Goal: Task Accomplishment & Management: Manage account settings

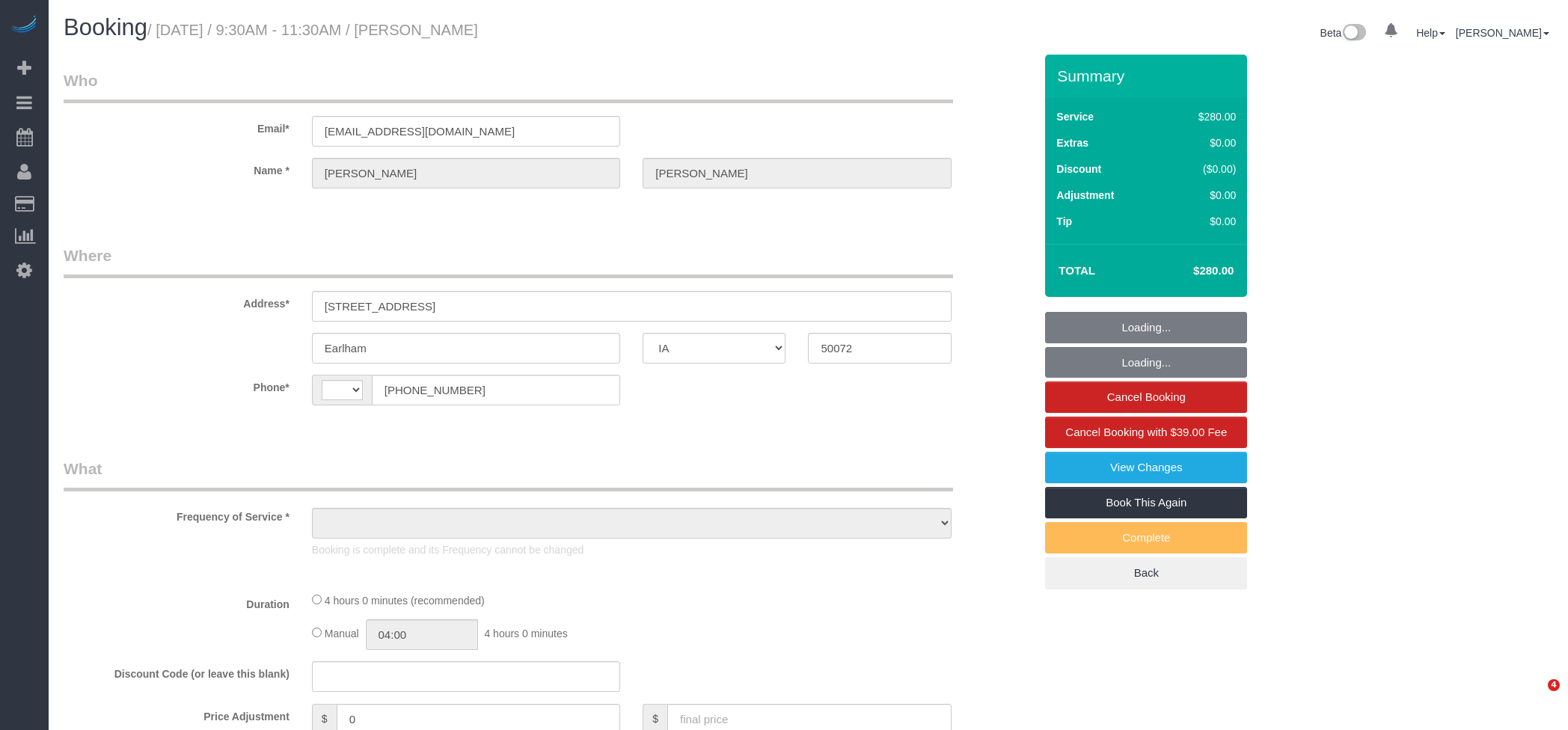
select select "IA"
select select "string:US"
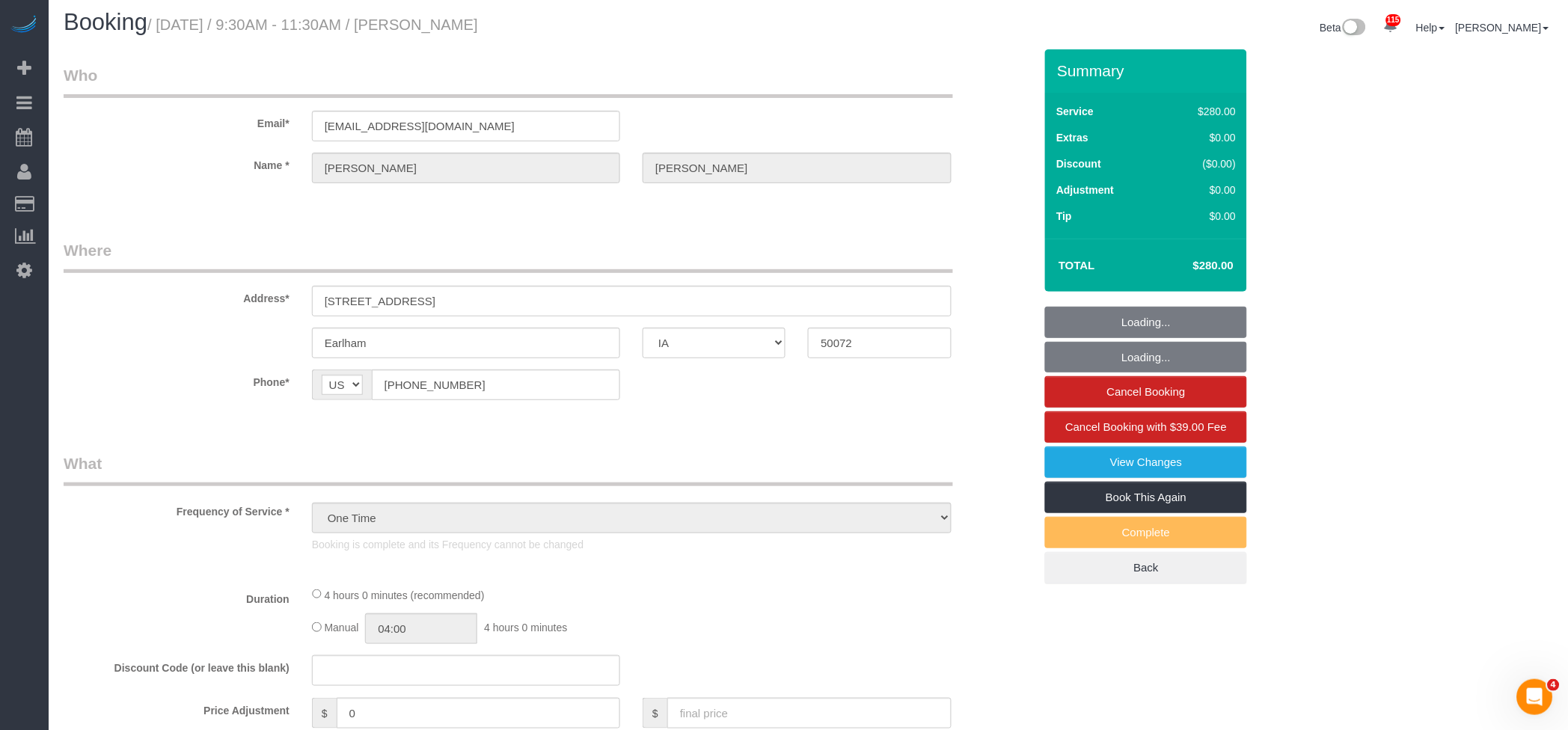
select select "object:921"
select select "240"
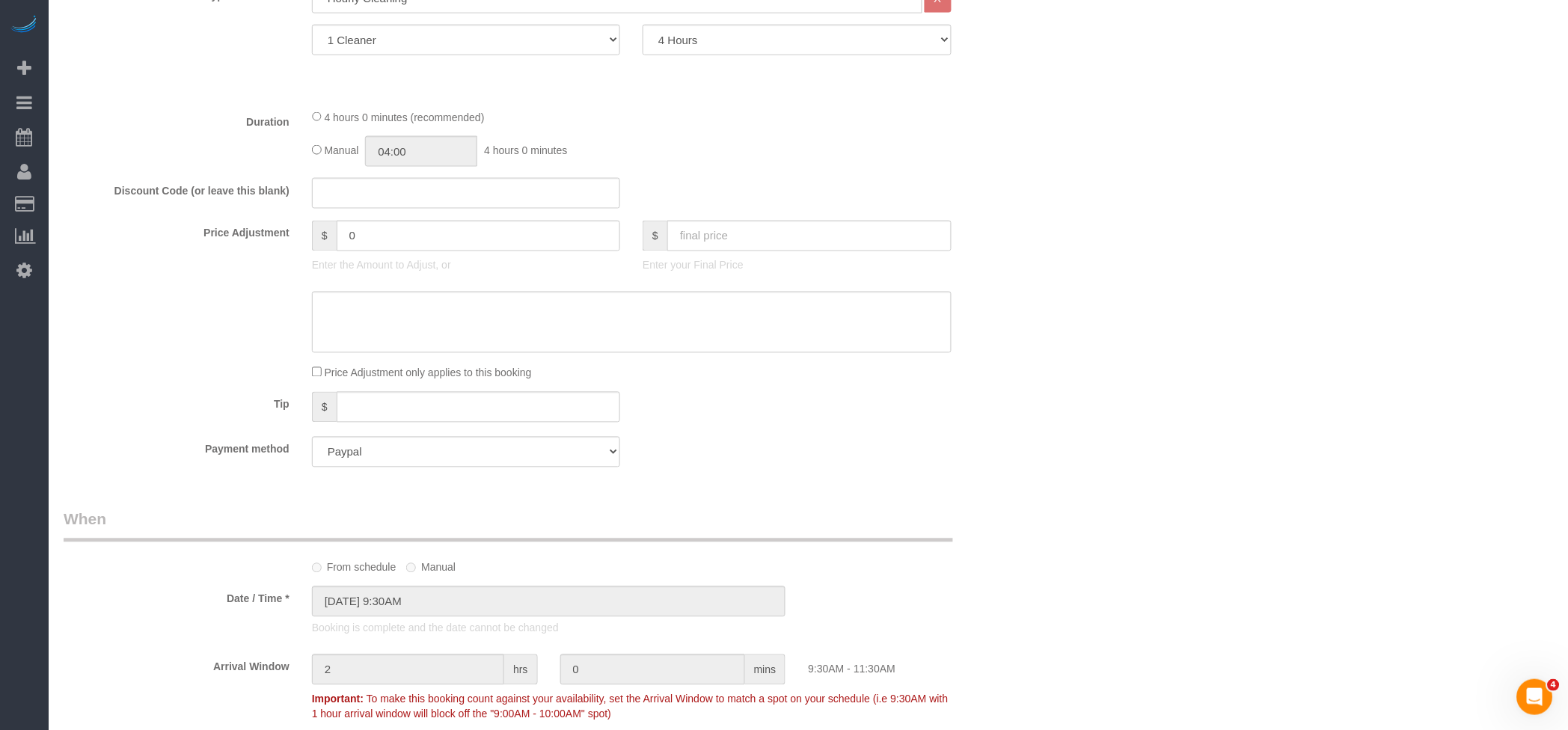
scroll to position [599, 0]
click at [757, 219] on input "text" at bounding box center [809, 234] width 285 height 31
type input "150"
click at [1182, 340] on div "Who Email* ldm795@outlook.com Name * Dean Grewell Where Address* 1443 105th st …" at bounding box center [808, 389] width 1490 height 1866
type input "-130"
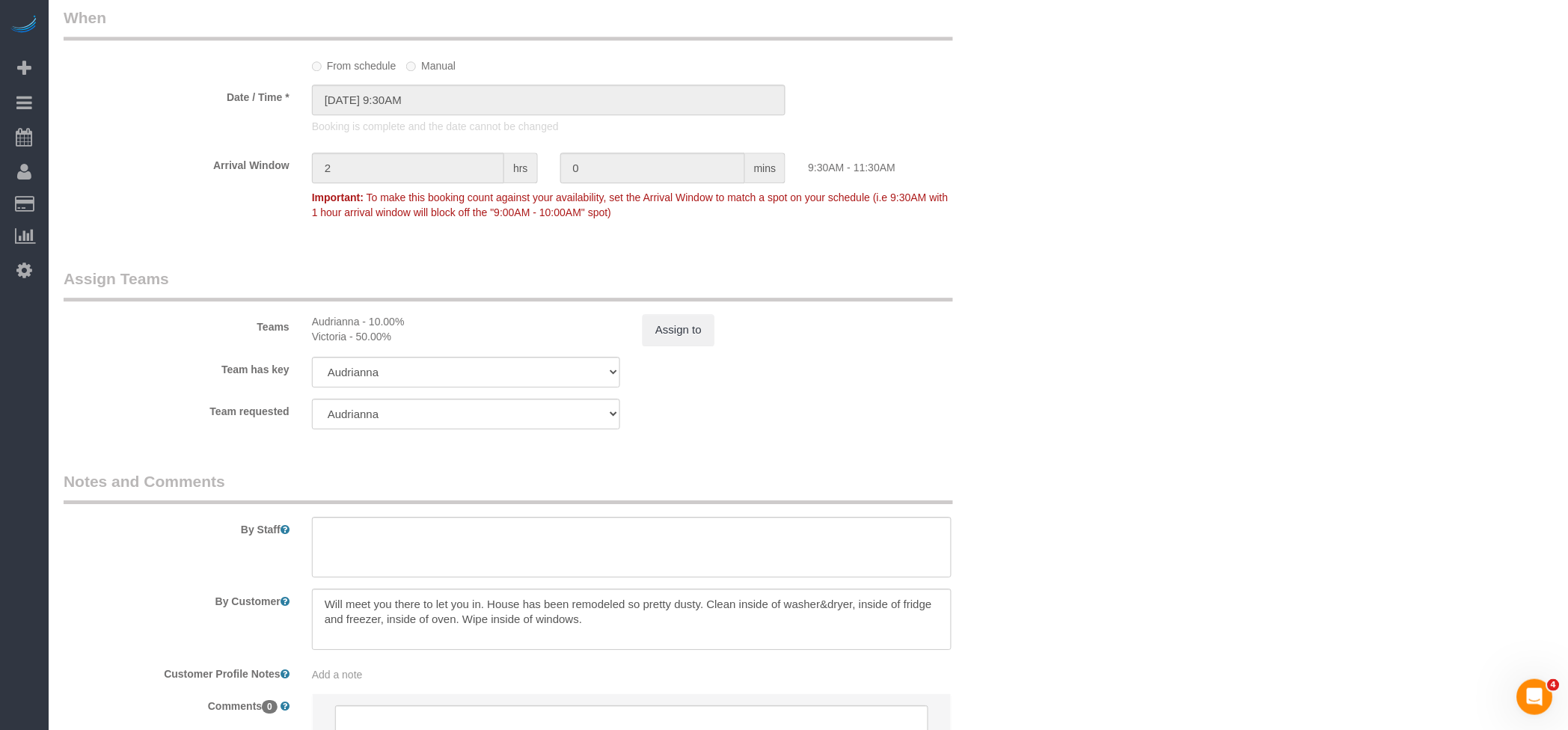
scroll to position [1097, 0]
click at [671, 338] on button "Assign to" at bounding box center [678, 332] width 71 height 32
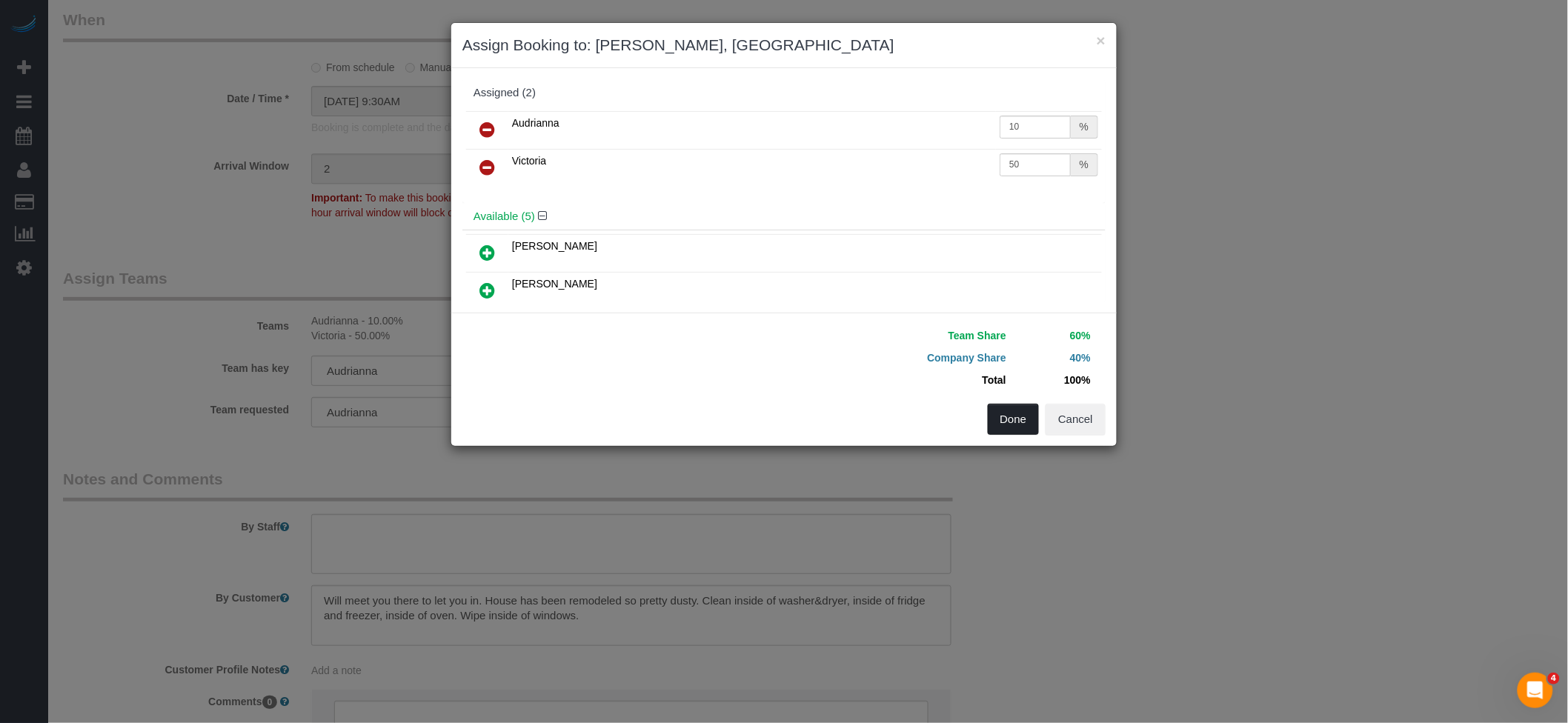
click at [1009, 420] on button "Done" at bounding box center [1014, 419] width 52 height 31
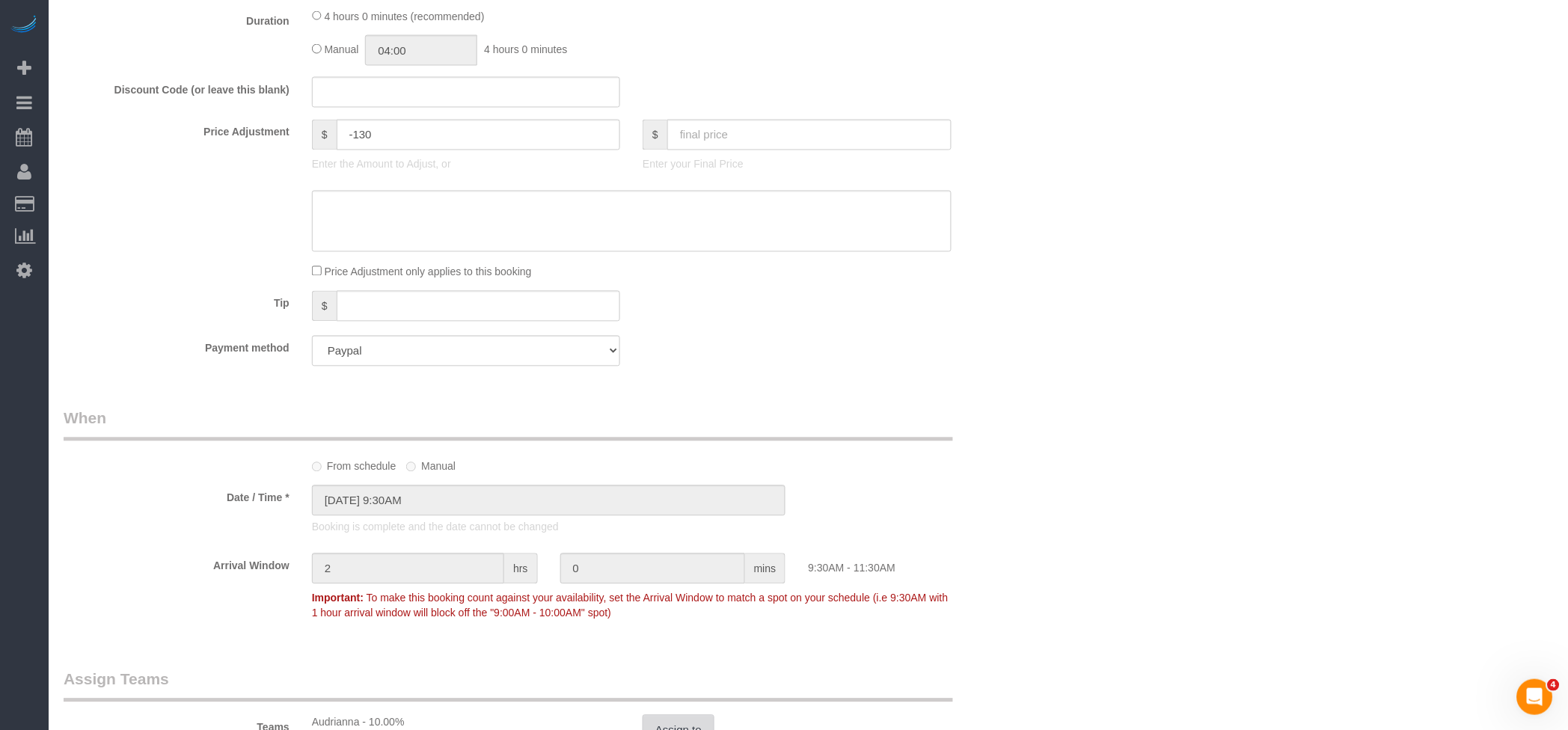
scroll to position [99, 0]
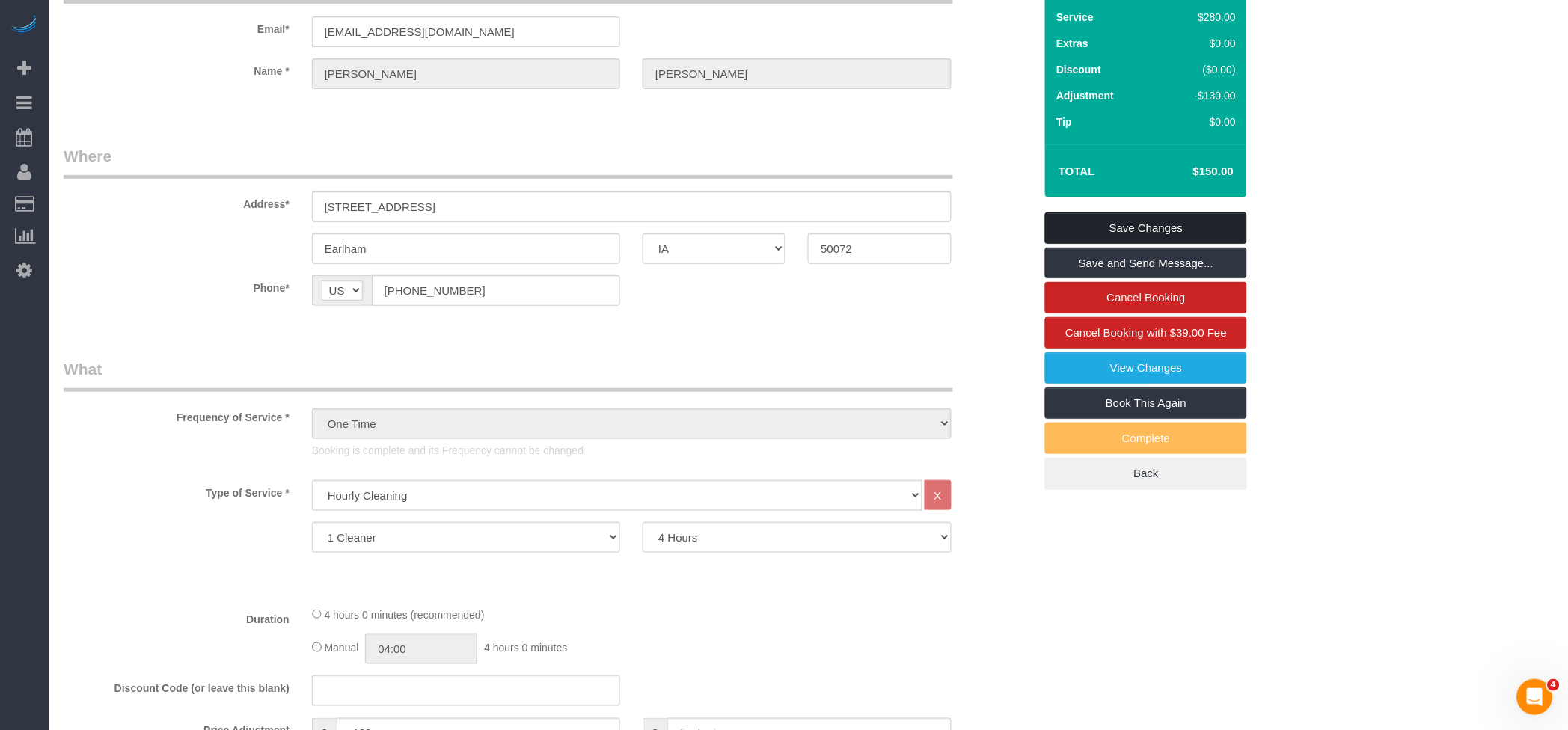
click at [1108, 233] on link "Save Changes" at bounding box center [1146, 228] width 202 height 32
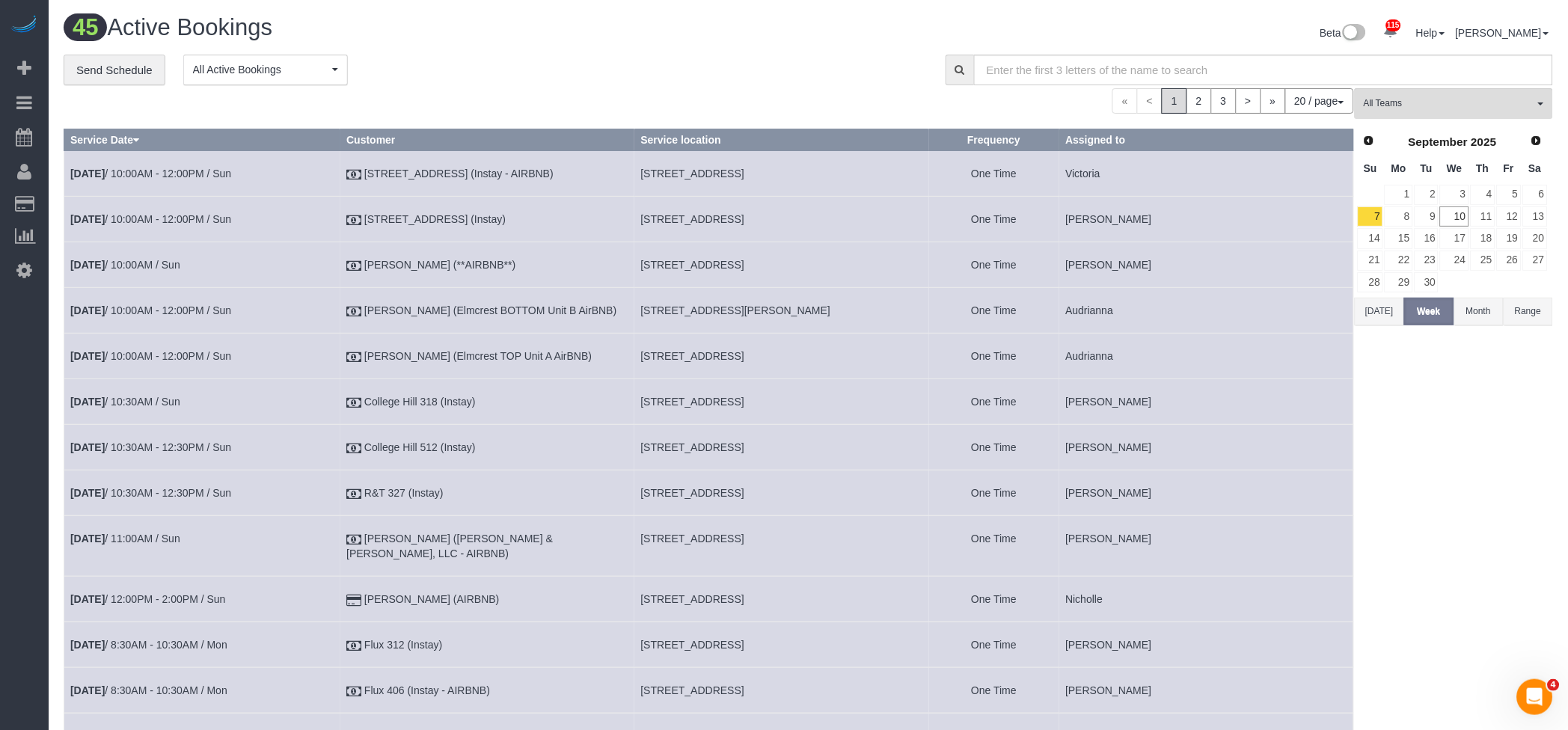
click at [601, 89] on div "« < 1 2 3 > » 20 / page 10 / page 20 / page 30 / page 40 / page 50 / page 100 /…" at bounding box center [708, 101] width 1290 height 26
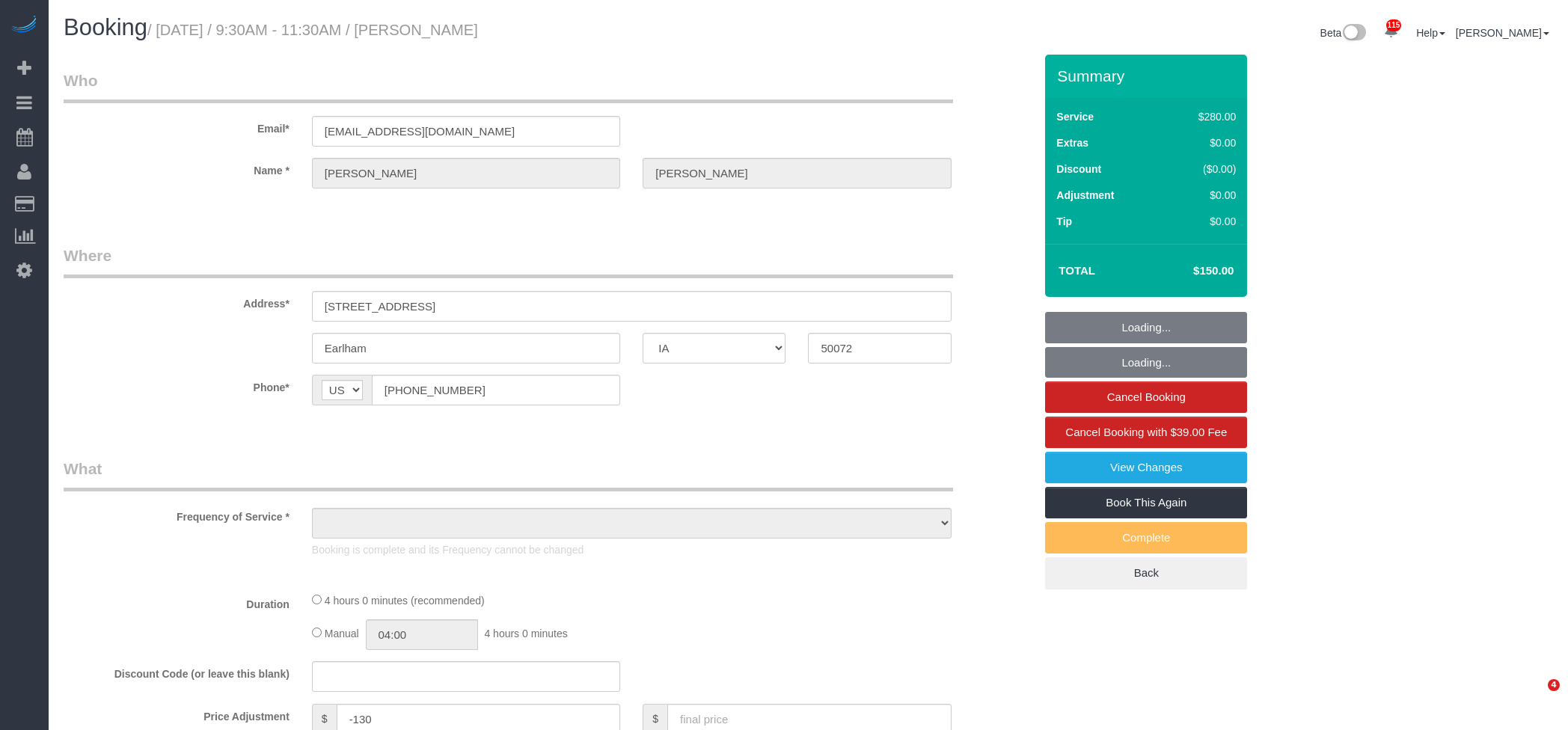
select select "IA"
select select "240"
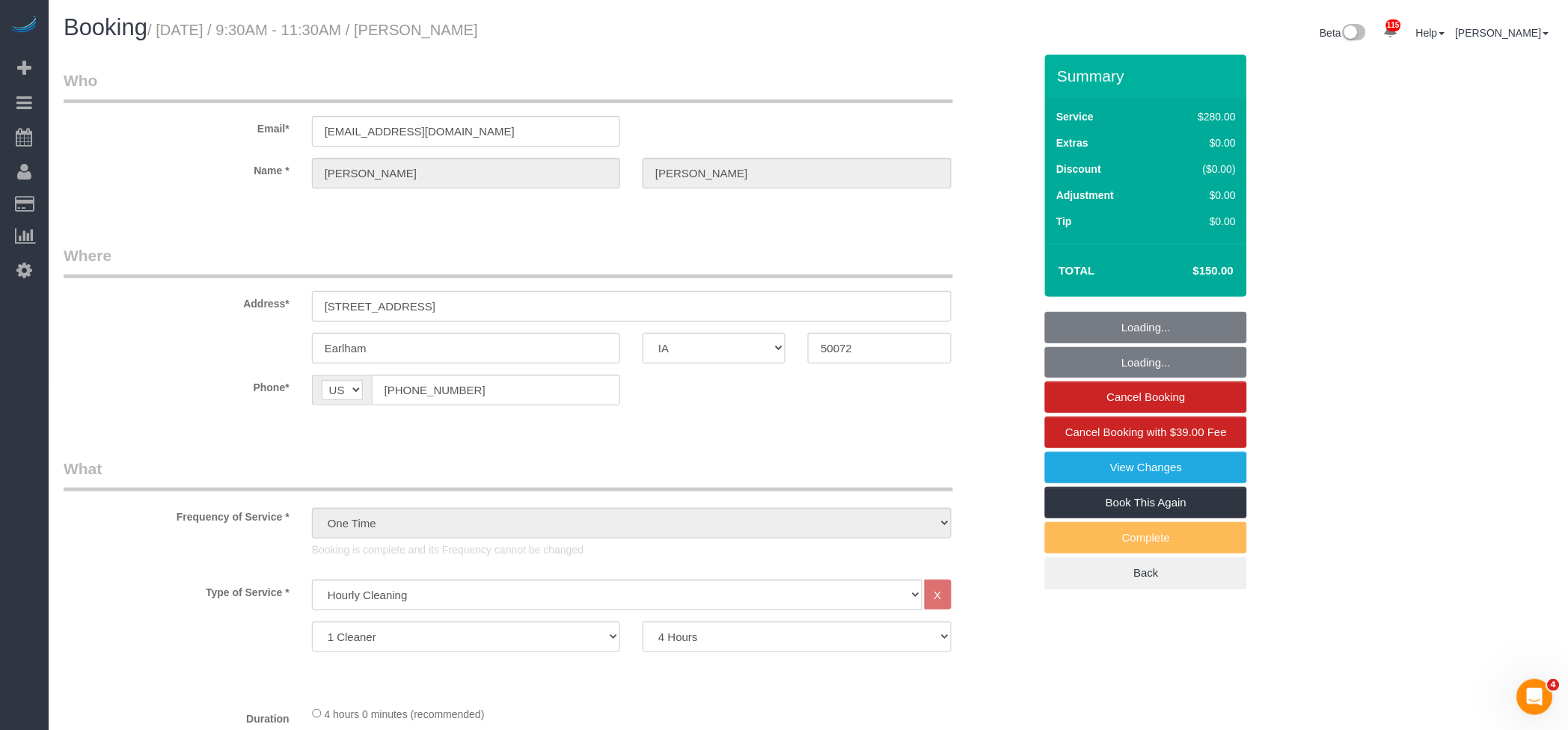
select select "object:921"
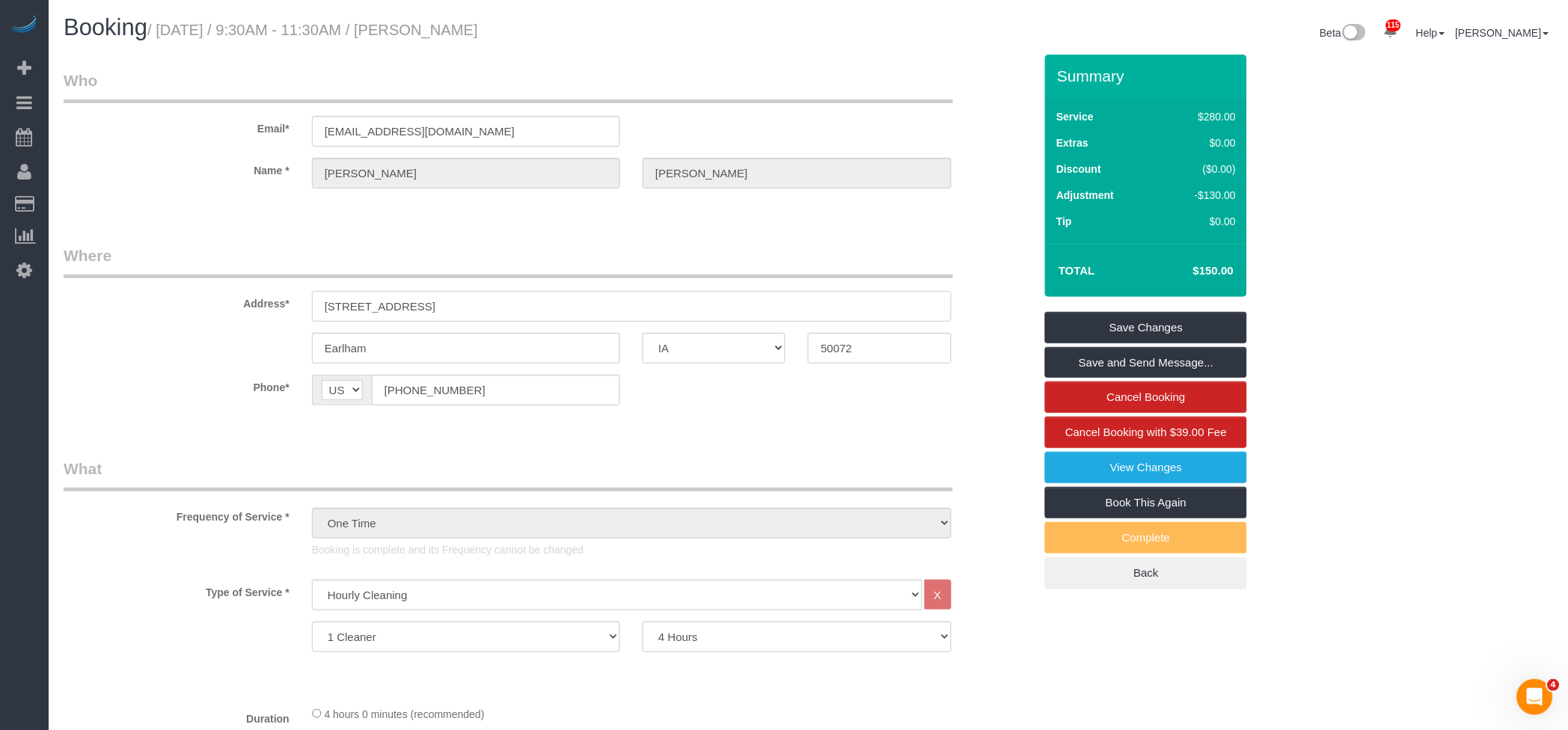
click at [470, 307] on input "[STREET_ADDRESS]" at bounding box center [632, 305] width 640 height 31
click at [451, 350] on input "Earlham" at bounding box center [466, 348] width 308 height 31
